Goal: Transaction & Acquisition: Purchase product/service

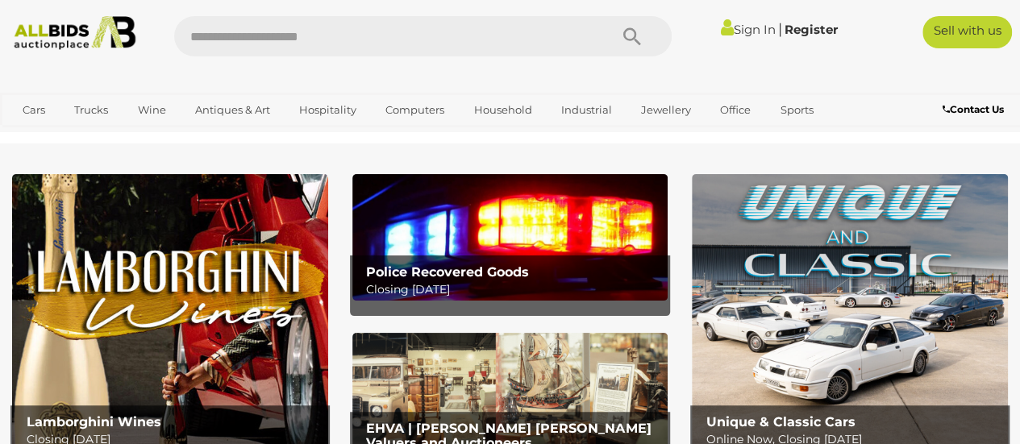
click at [462, 249] on img at bounding box center [510, 237] width 316 height 127
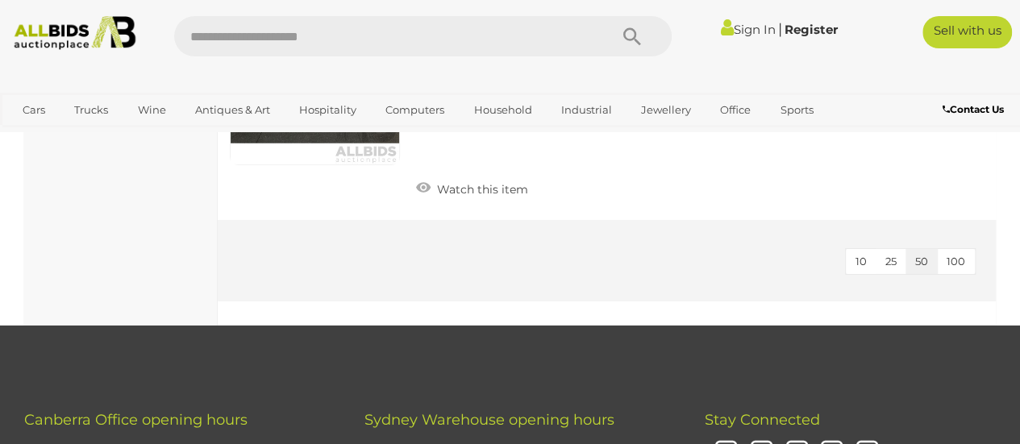
scroll to position [5727, 0]
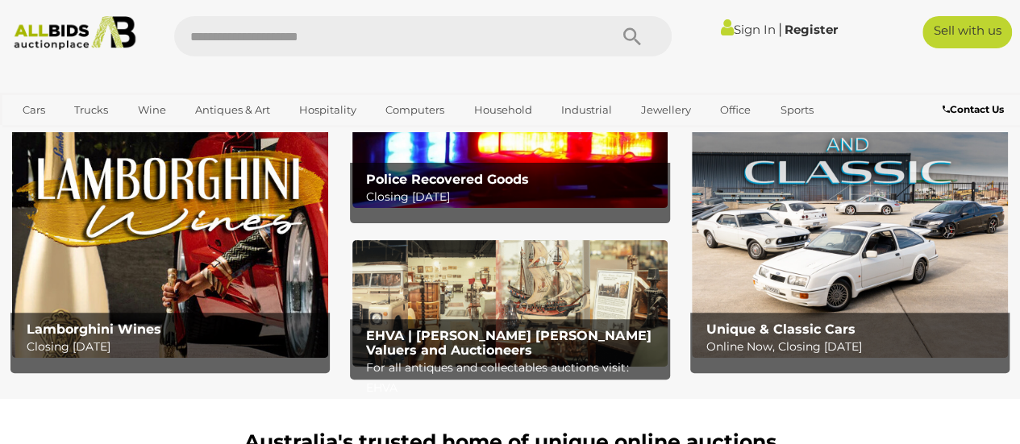
scroll to position [242, 0]
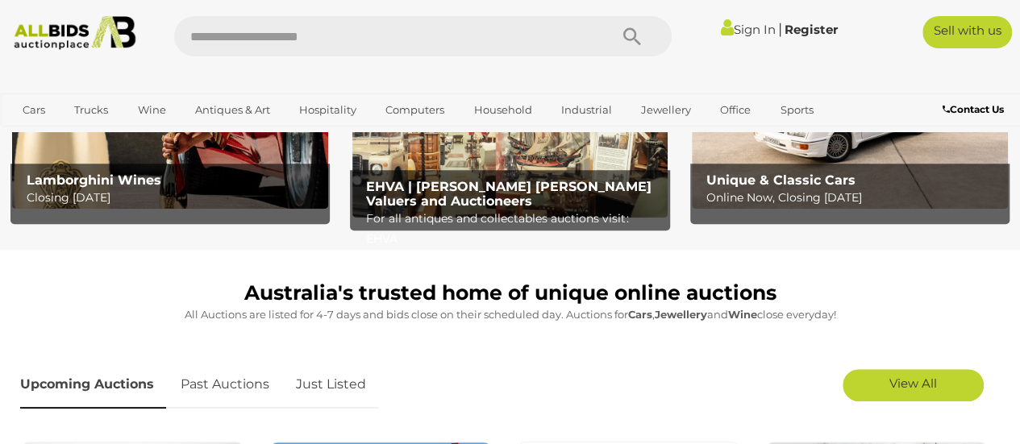
click at [442, 158] on img at bounding box center [510, 154] width 316 height 127
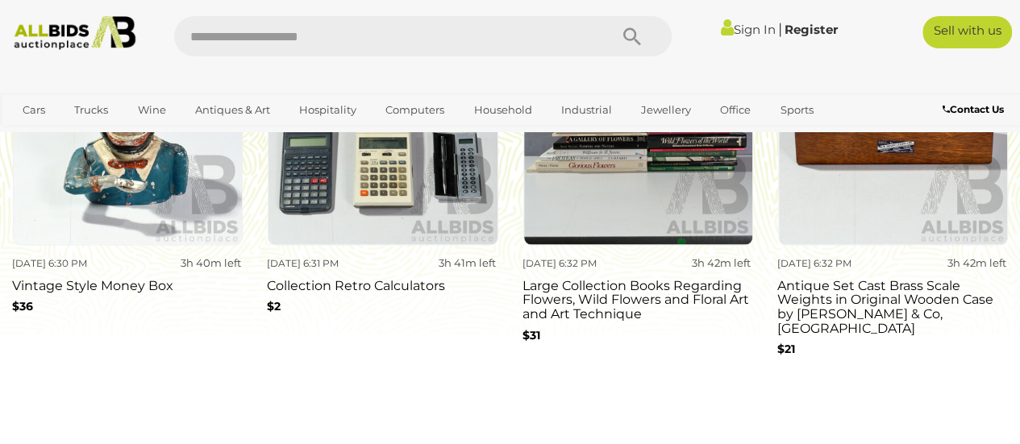
scroll to position [1452, 0]
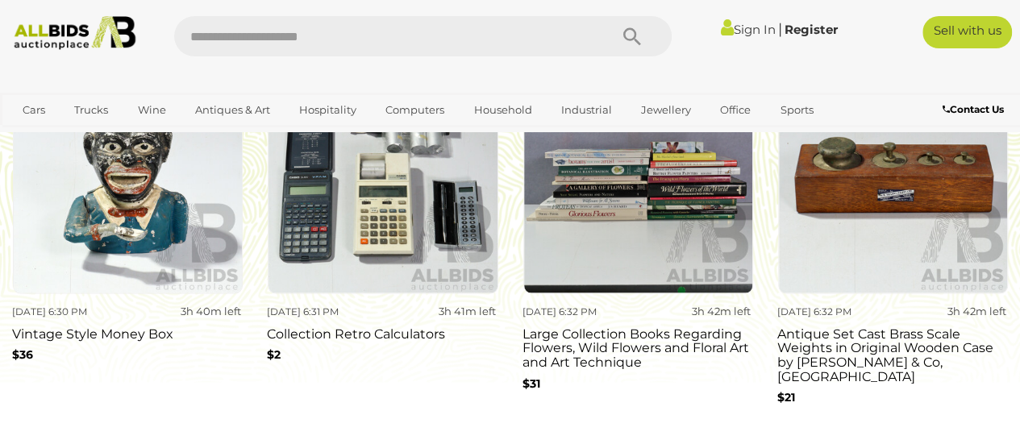
click at [124, 205] on img at bounding box center [128, 179] width 230 height 230
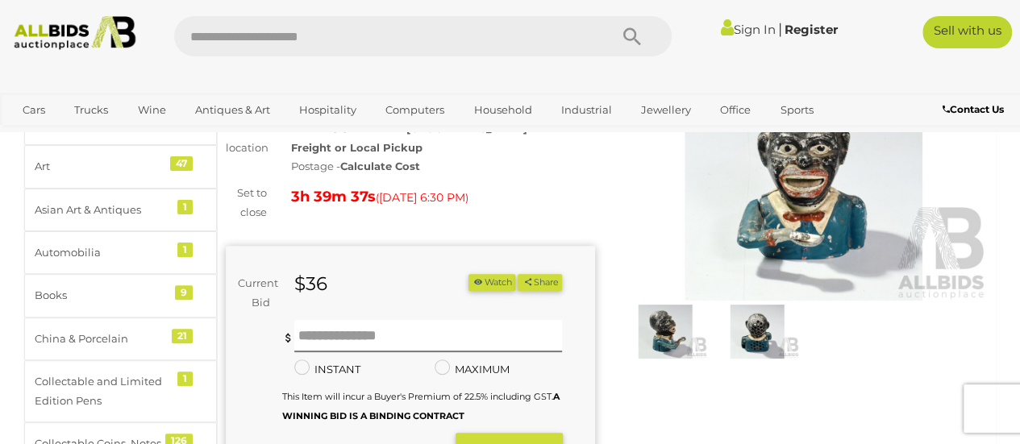
scroll to position [161, 0]
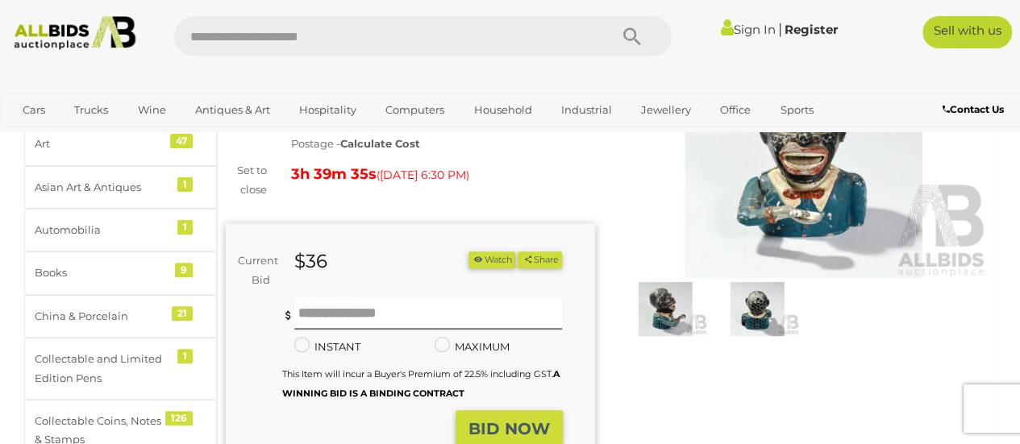
click at [655, 319] on img at bounding box center [666, 309] width 84 height 54
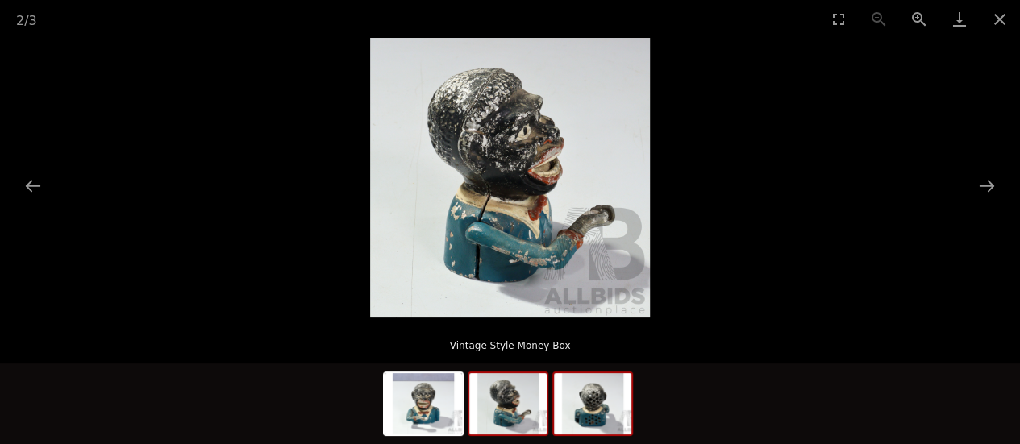
click at [586, 415] on img at bounding box center [592, 403] width 77 height 61
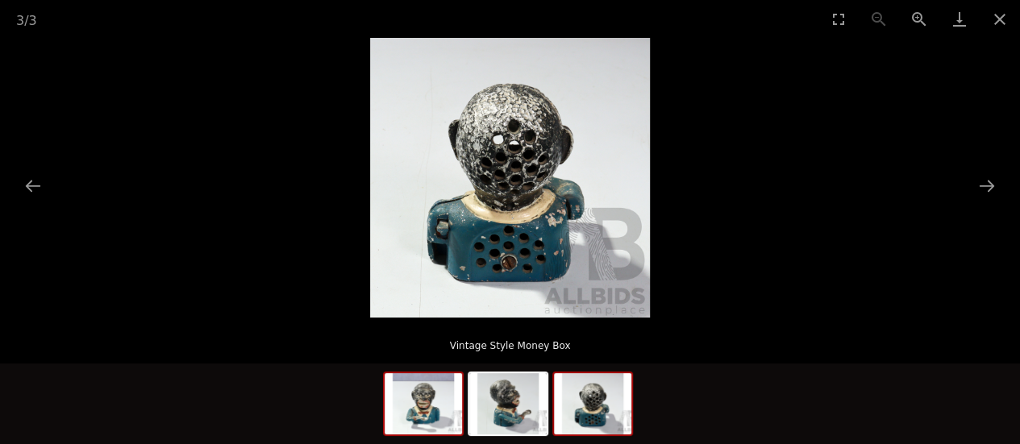
click at [427, 421] on img at bounding box center [423, 403] width 77 height 61
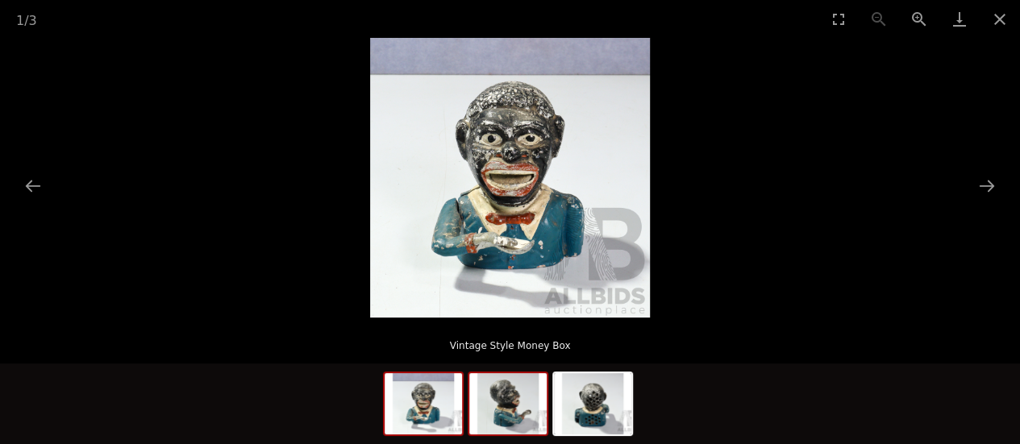
click at [511, 417] on img at bounding box center [507, 403] width 77 height 61
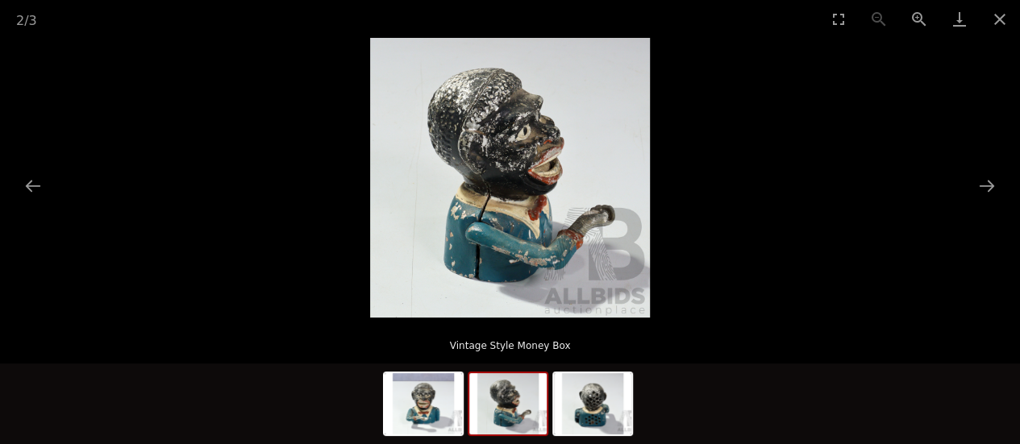
scroll to position [81, 0]
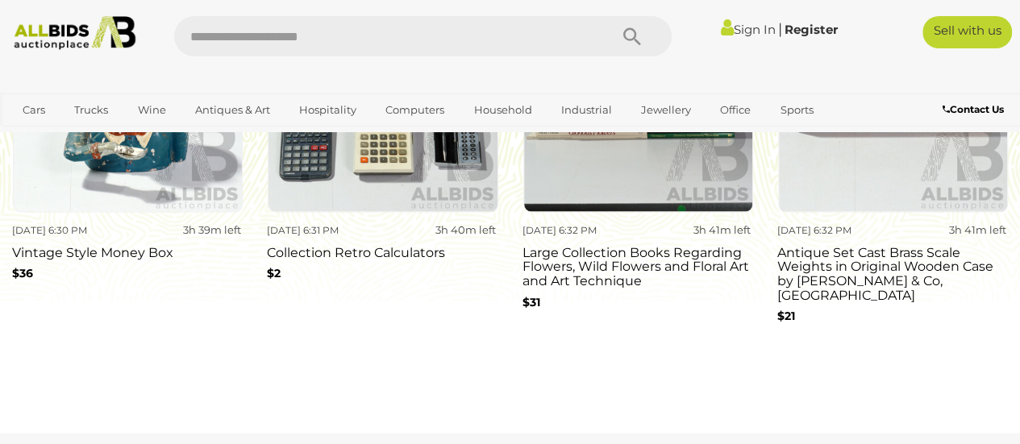
scroll to position [1533, 0]
click at [217, 27] on input "text" at bounding box center [383, 36] width 419 height 40
type input "*****"
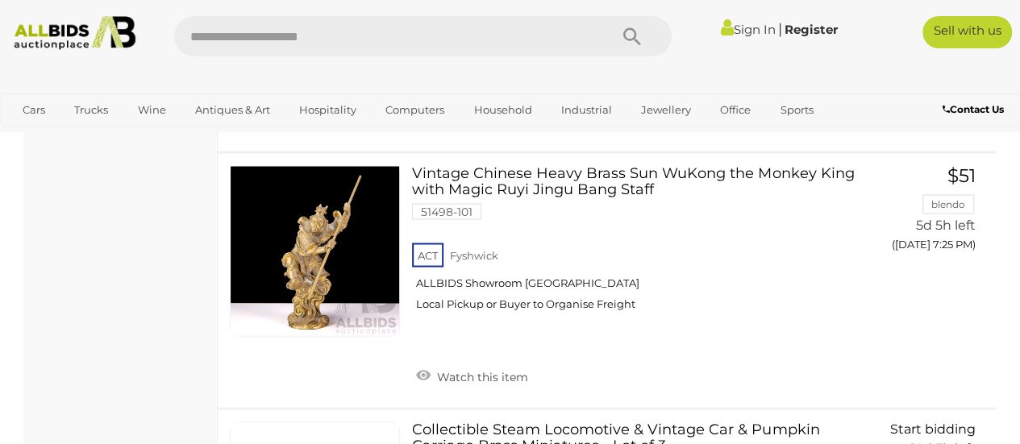
scroll to position [1371, 0]
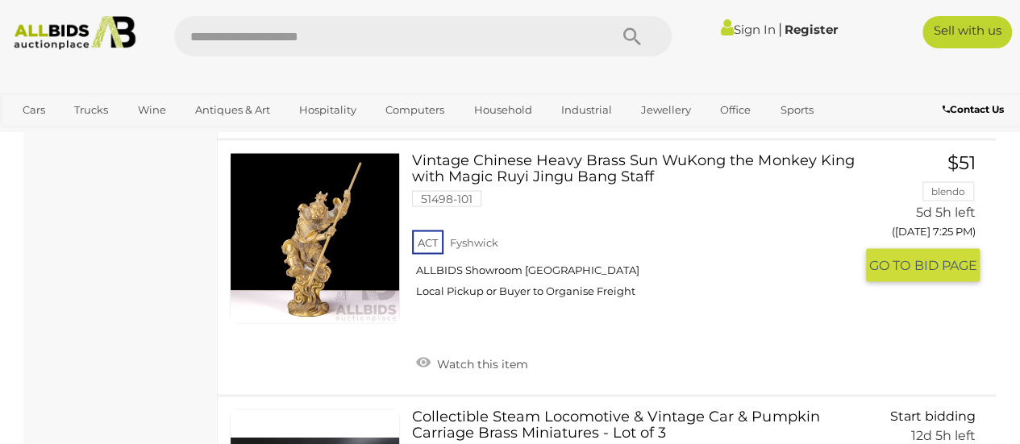
click at [280, 211] on link at bounding box center [315, 237] width 170 height 170
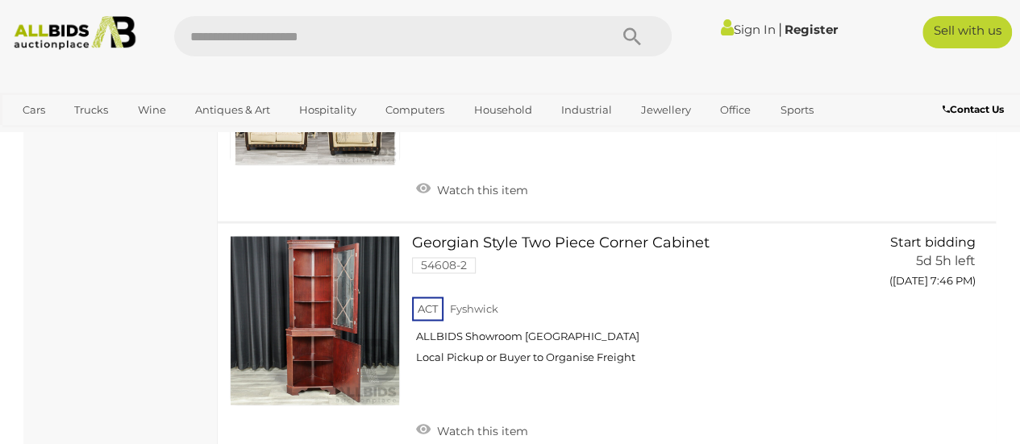
scroll to position [4571, 0]
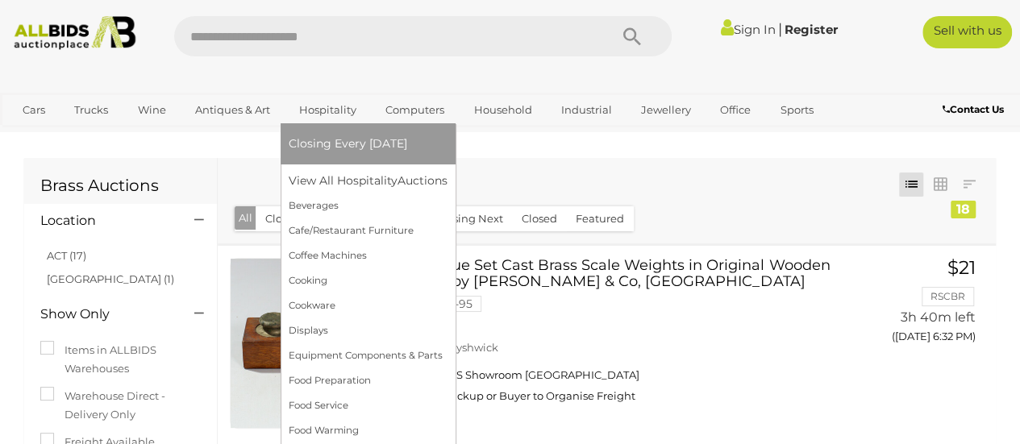
click at [337, 112] on link "Hospitality" at bounding box center [328, 110] width 78 height 27
click at [348, 185] on link "View All Hospitality Auctions" at bounding box center [372, 181] width 166 height 25
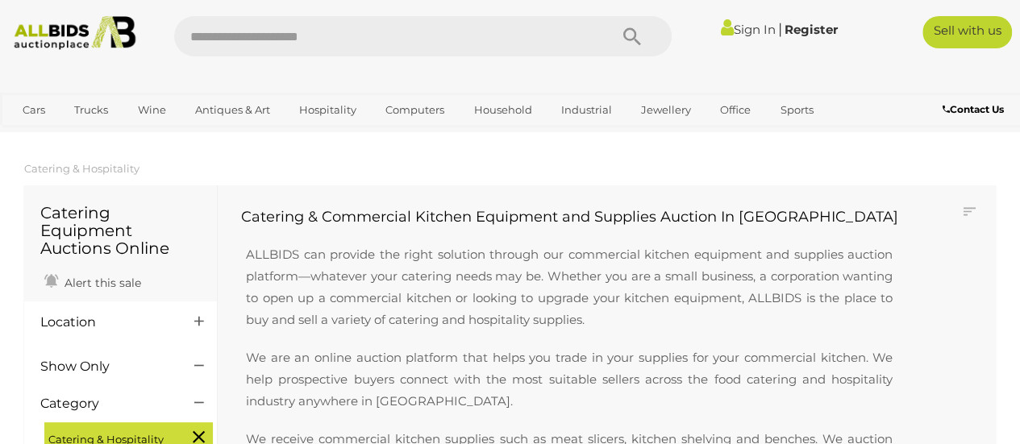
scroll to position [127, 0]
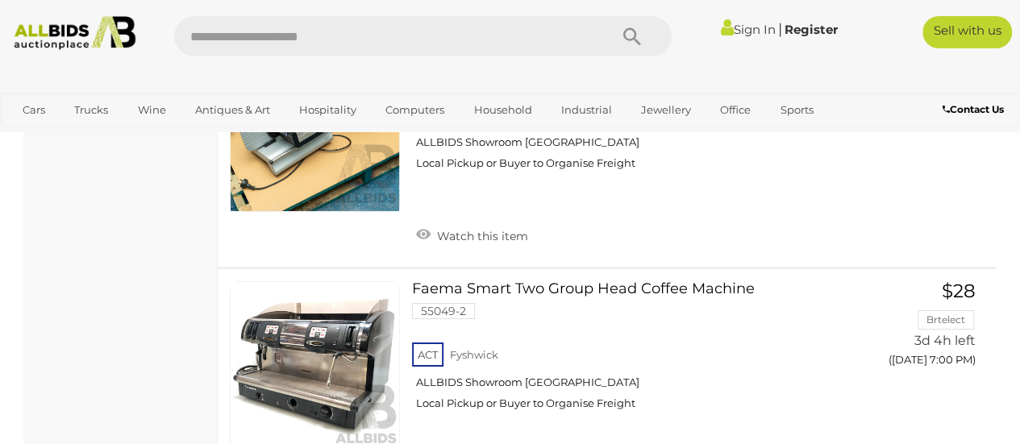
scroll to position [2017, 0]
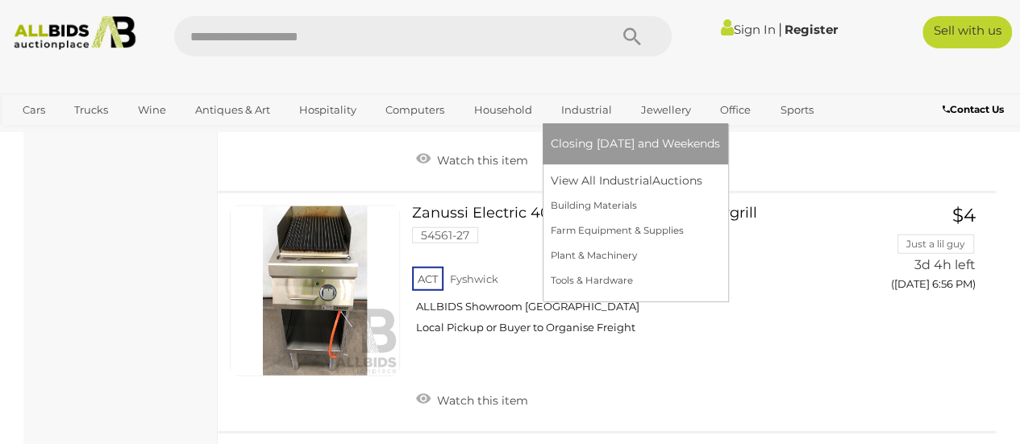
click at [566, 114] on link "Industrial" at bounding box center [587, 110] width 72 height 27
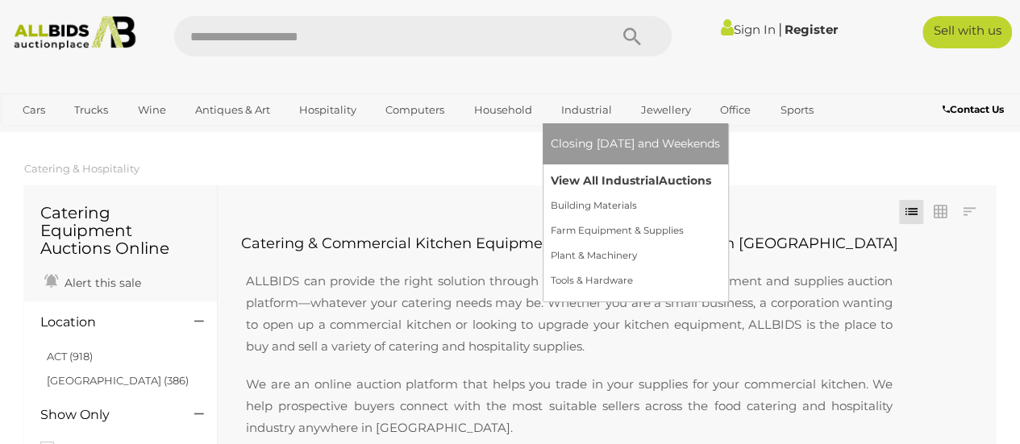
click at [585, 189] on link "View All Industrial Auctions" at bounding box center [635, 181] width 169 height 25
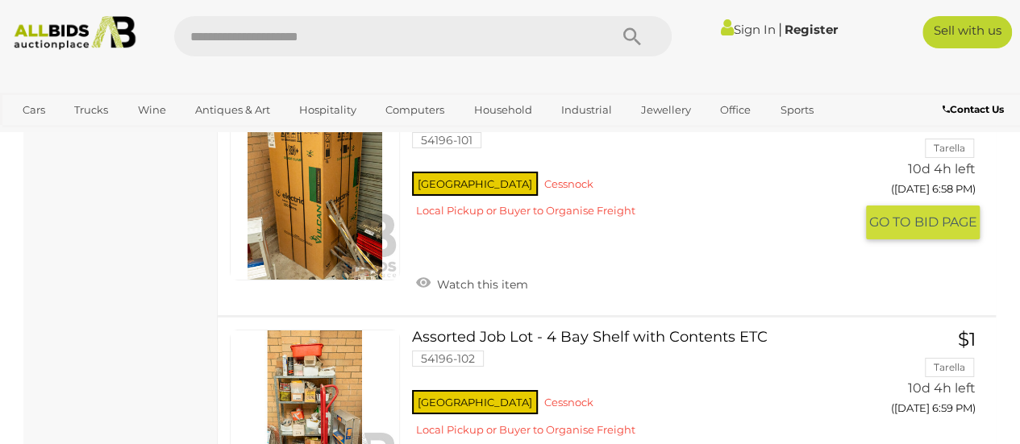
scroll to position [9437, 0]
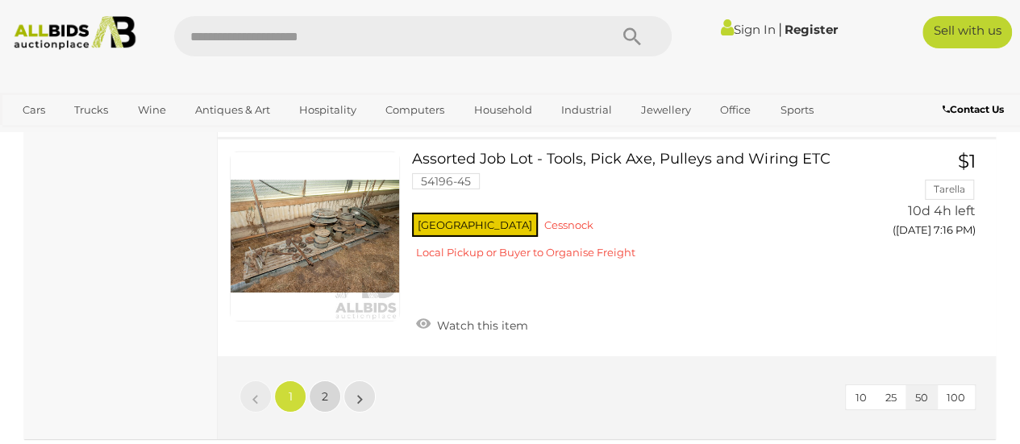
click at [326, 390] on span "2" at bounding box center [325, 397] width 6 height 15
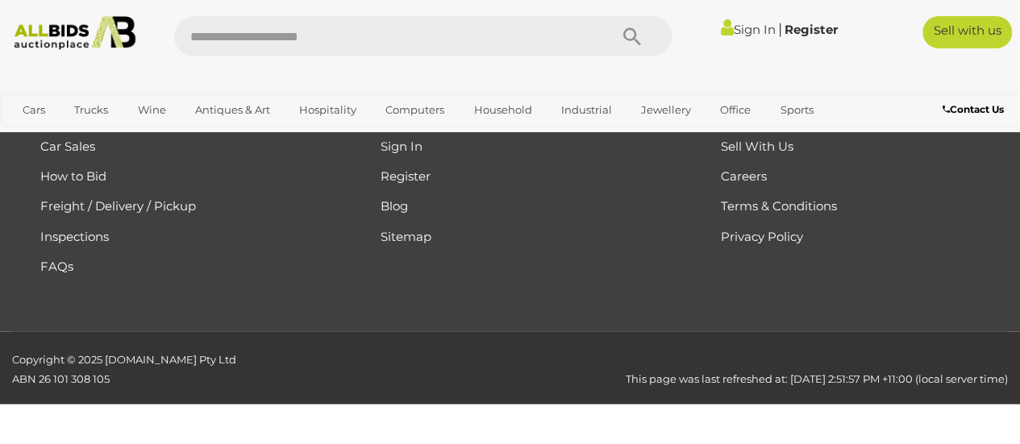
scroll to position [271, 0]
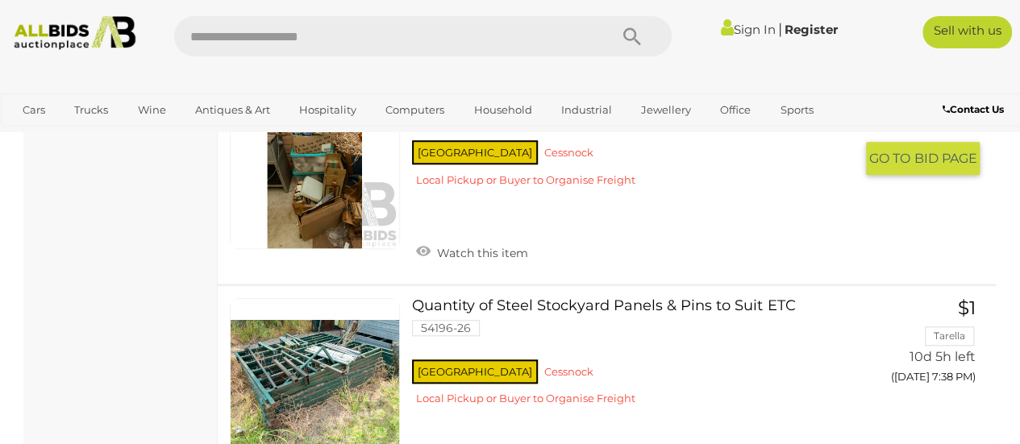
scroll to position [3981, 0]
